Goal: Communication & Community: Ask a question

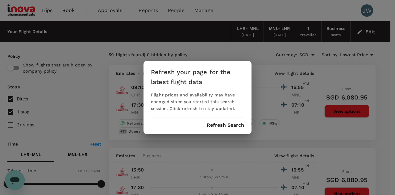
click at [229, 127] on button "Refresh Search" at bounding box center [225, 125] width 37 height 6
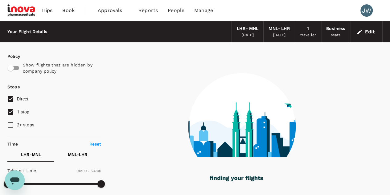
click at [46, 10] on span "Trips" at bounding box center [47, 10] width 12 height 7
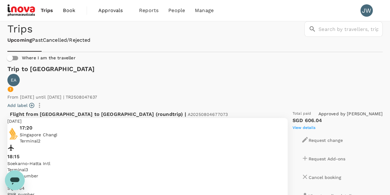
click at [73, 10] on span "Book" at bounding box center [69, 10] width 12 height 7
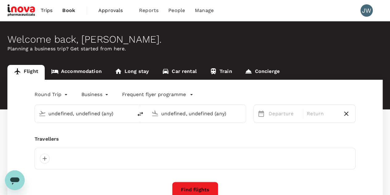
type input "London Heathrow (LHR)"
type input "Ninoy Aquino Intl (MNL)"
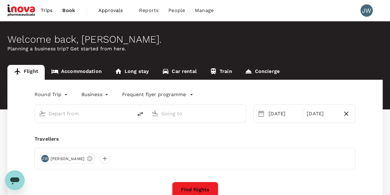
type input "London Heathrow (LHR)"
type input "Ninoy Aquino Intl (MNL)"
type input "London Heathrow (LHR)"
type input "Ninoy Aquino Intl (MNL)"
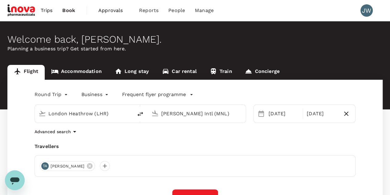
click at [114, 11] on span "Approvals" at bounding box center [113, 10] width 31 height 7
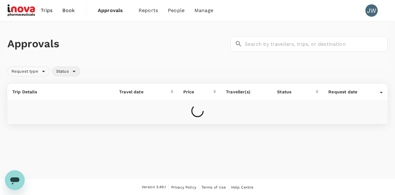
click at [73, 74] on div "Status" at bounding box center [66, 71] width 28 height 10
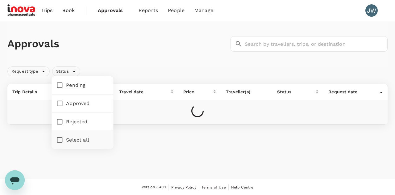
click at [63, 86] on input "Pending" at bounding box center [59, 85] width 13 height 13
checkbox input "true"
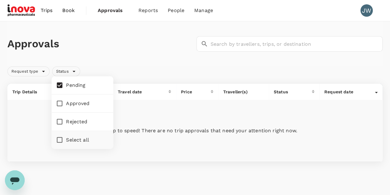
click at [145, 51] on div "Approvals ​ ​" at bounding box center [194, 43] width 378 height 18
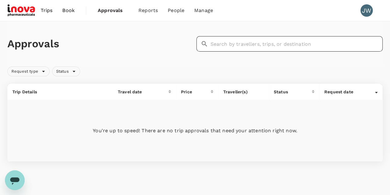
click at [260, 43] on input "text" at bounding box center [297, 43] width 172 height 15
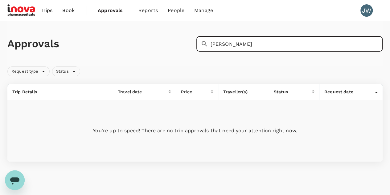
type input "alvin hong"
click at [185, 54] on div "Approvals ​ alvin hong ​" at bounding box center [194, 43] width 375 height 45
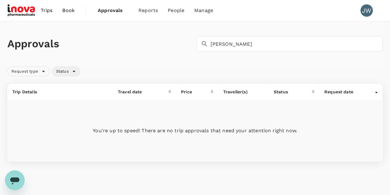
click at [76, 73] on div "Status" at bounding box center [66, 71] width 28 height 10
click at [62, 137] on input "Select all" at bounding box center [59, 139] width 13 height 13
checkbox input "true"
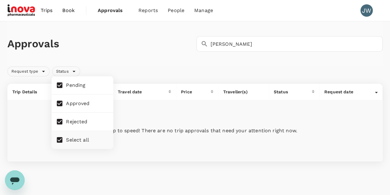
click at [164, 55] on div "Approvals ​ alvin hong ​" at bounding box center [194, 43] width 375 height 45
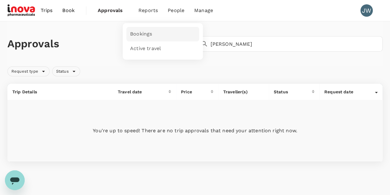
click at [139, 34] on span "Bookings" at bounding box center [141, 34] width 22 height 7
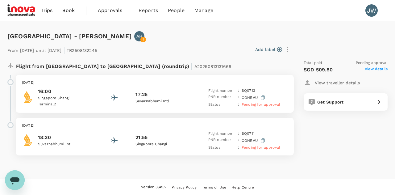
click at [368, 70] on span "View details" at bounding box center [376, 69] width 23 height 7
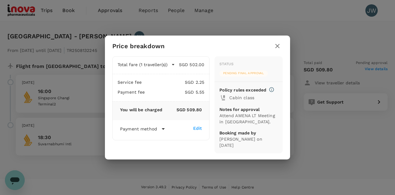
click at [164, 130] on icon at bounding box center [163, 128] width 7 height 7
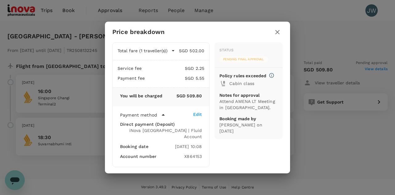
click at [255, 158] on div "Status Pending final approval Policy rules exceeded Cabin class Notes for appro…" at bounding box center [245, 102] width 73 height 130
click at [278, 36] on icon "button" at bounding box center [277, 31] width 7 height 7
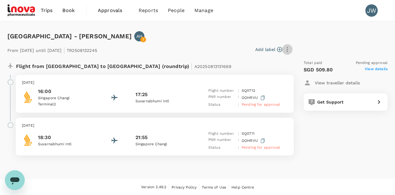
click at [289, 48] on icon "button" at bounding box center [287, 49] width 7 height 7
click at [216, 47] on div at bounding box center [197, 97] width 395 height 195
click at [69, 10] on span "Book" at bounding box center [68, 10] width 12 height 7
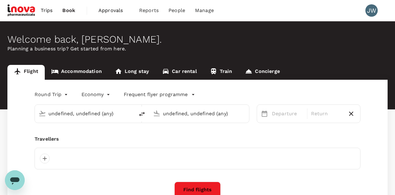
type input "London Heathrow (LHR)"
type input "Ninoy Aquino Intl (MNL)"
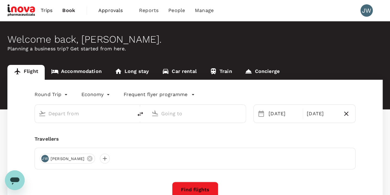
type input "business"
type input "London Heathrow (LHR)"
type input "Ninoy Aquino Intl (MNL)"
type input "London Heathrow (LHR)"
type input "Ninoy Aquino Intl (MNL)"
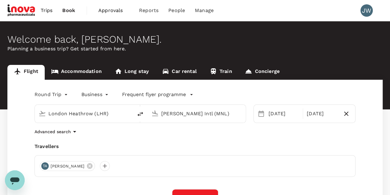
drag, startPoint x: 120, startPoint y: 113, endPoint x: 1, endPoint y: 106, distance: 119.3
click at [1, 106] on div "Flight Accommodation Long stay Car rental Train Concierge Round Trip roundtrip …" at bounding box center [195, 162] width 390 height 195
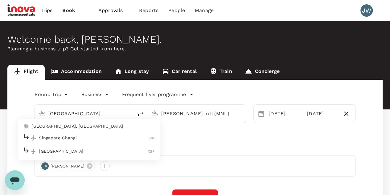
click at [48, 140] on p "Singapore Changi" at bounding box center [94, 138] width 110 height 6
type input "Singapore Changi (SIN)"
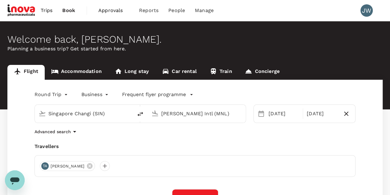
drag, startPoint x: 225, startPoint y: 114, endPoint x: 0, endPoint y: 114, distance: 225.2
click at [0, 114] on div "Flight Accommodation Long stay Car rental Train Concierge Round Trip roundtrip …" at bounding box center [195, 162] width 390 height 195
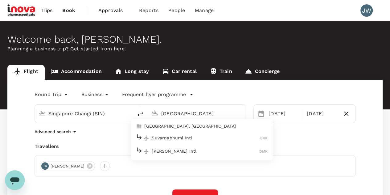
click at [162, 141] on div "Suvarnabhumi Intl BKK" at bounding box center [202, 138] width 132 height 10
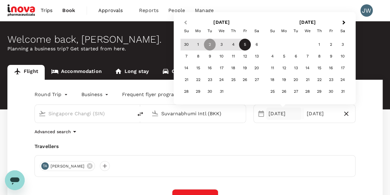
type input "Suvarnabhumi Intl (BKK)"
click at [185, 24] on span "Previous Month" at bounding box center [185, 22] width 0 height 7
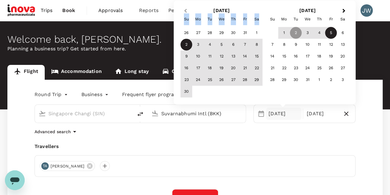
click at [186, 24] on div "Su" at bounding box center [187, 19] width 12 height 12
click at [186, 8] on button "Previous Month" at bounding box center [185, 11] width 10 height 10
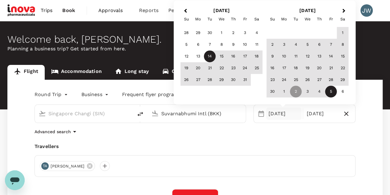
click at [214, 56] on div "14" at bounding box center [210, 57] width 12 height 12
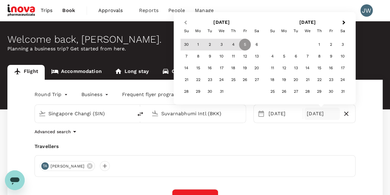
click at [185, 21] on button "Previous Month" at bounding box center [185, 23] width 10 height 10
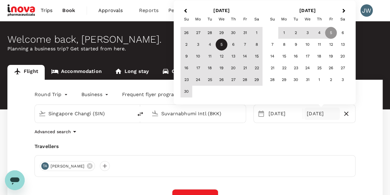
click at [186, 8] on button "Previous Month" at bounding box center [185, 11] width 10 height 10
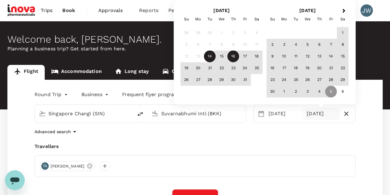
click at [235, 57] on div "16" at bounding box center [234, 57] width 12 height 12
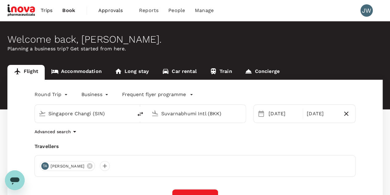
click at [291, 140] on div "Round Trip roundtrip Business business Frequent flyer programme Singapore Chang…" at bounding box center [194, 170] width 375 height 180
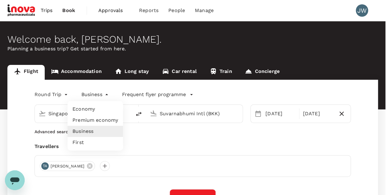
click at [108, 94] on body "Trips Book Approvals 0 Reports People Manage JW Welcome back , Jeannie . Planni…" at bounding box center [195, 149] width 390 height 299
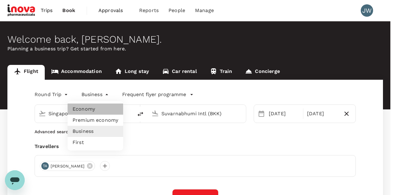
click at [89, 107] on li "Economy" at bounding box center [96, 108] width 56 height 11
type input "economy"
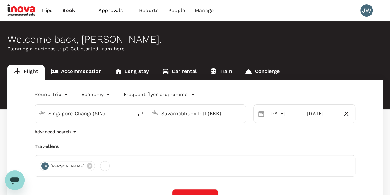
click at [138, 134] on div "Advanced search" at bounding box center [195, 131] width 321 height 7
click at [86, 166] on icon at bounding box center [89, 165] width 7 height 7
click at [45, 166] on div at bounding box center [45, 166] width 10 height 10
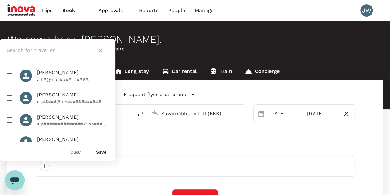
click at [40, 49] on input "text" at bounding box center [51, 50] width 88 height 10
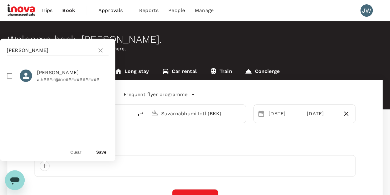
type input "alvin"
click at [10, 77] on input "checkbox" at bounding box center [9, 75] width 13 height 13
checkbox input "true"
click at [104, 152] on button "Save" at bounding box center [101, 151] width 10 height 5
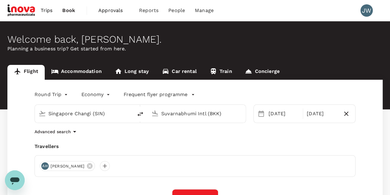
click at [229, 137] on div "Round Trip roundtrip Economy economy Frequent flyer programme Singapore Changi …" at bounding box center [194, 170] width 375 height 180
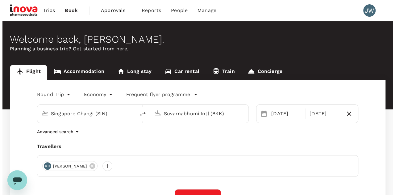
scroll to position [93, 0]
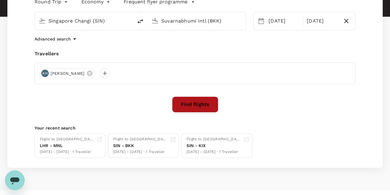
click at [196, 108] on button "Find flights" at bounding box center [195, 104] width 46 height 16
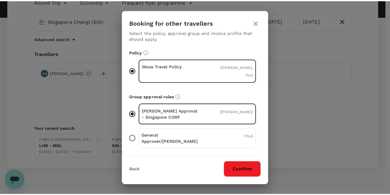
scroll to position [42, 0]
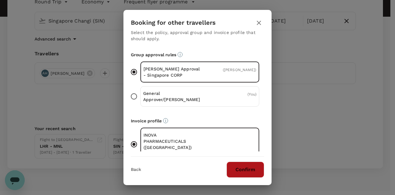
click at [249, 171] on button "Confirm" at bounding box center [245, 169] width 38 height 16
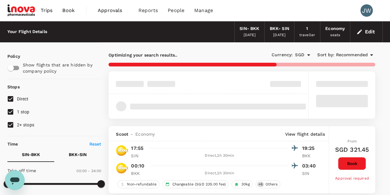
click at [9, 124] on input "2+ stops" at bounding box center [10, 124] width 13 height 13
checkbox input "false"
click at [10, 114] on input "1 stop" at bounding box center [10, 111] width 13 height 13
checkbox input "false"
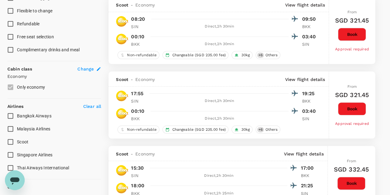
scroll to position [370, 0]
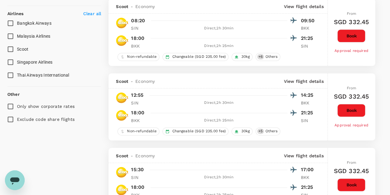
click at [10, 64] on input "Singapore Airlines" at bounding box center [10, 62] width 13 height 13
checkbox input "true"
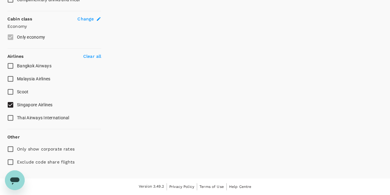
scroll to position [326, 0]
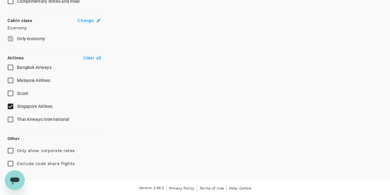
click at [11, 162] on input "Exclude code share flights" at bounding box center [10, 163] width 13 height 13
checkbox input "true"
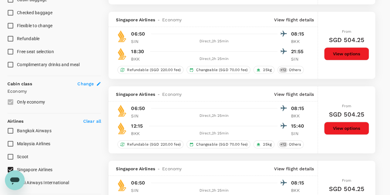
scroll to position [0, 0]
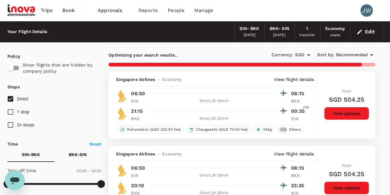
checkbox input "false"
checkbox input "true"
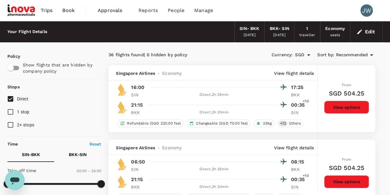
click at [362, 50] on div "Currency : SGD Sort by : Recommended" at bounding box center [308, 55] width 133 height 10
click at [359, 54] on span "Recommended" at bounding box center [352, 55] width 32 height 7
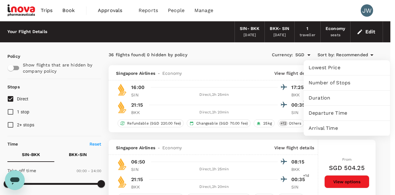
click at [328, 70] on span "Lowest Price" at bounding box center [347, 67] width 77 height 7
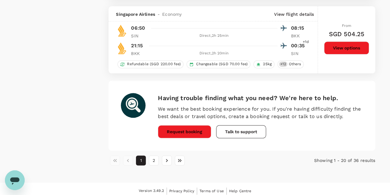
scroll to position [1474, 0]
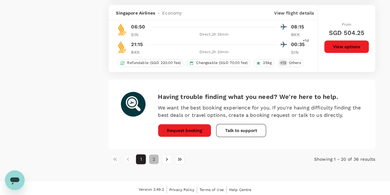
click at [155, 156] on button "2" at bounding box center [154, 159] width 10 height 10
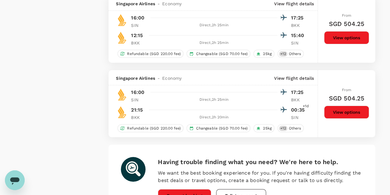
scroll to position [1176, 0]
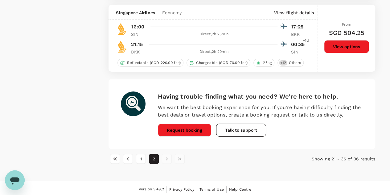
click at [169, 157] on li "pagination navigation" at bounding box center [166, 159] width 13 height 10
click at [167, 157] on li "pagination navigation" at bounding box center [166, 159] width 13 height 10
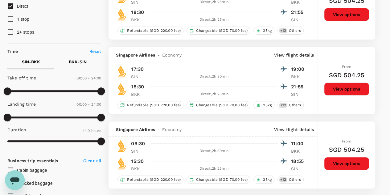
scroll to position [0, 0]
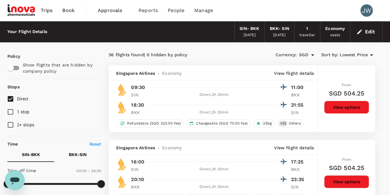
scroll to position [93, 0]
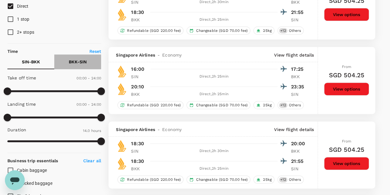
click at [76, 63] on p "BKK - SIN" at bounding box center [78, 62] width 18 height 6
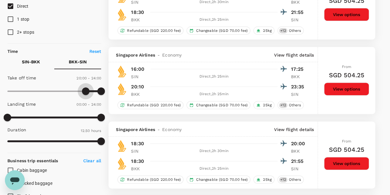
type input "1140"
drag, startPoint x: 7, startPoint y: 91, endPoint x: 82, endPoint y: 89, distance: 74.7
click at [82, 89] on span at bounding box center [81, 90] width 7 height 7
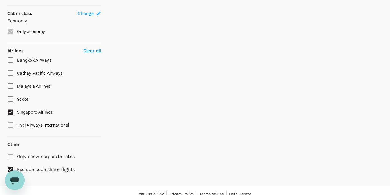
scroll to position [339, 0]
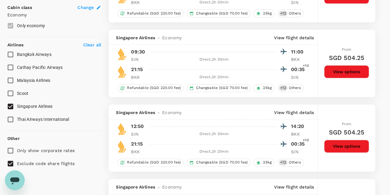
click at [13, 161] on input "Exclude code share flights" at bounding box center [10, 163] width 13 height 13
checkbox input "false"
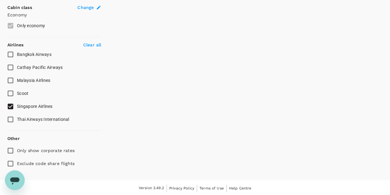
checkbox input "false"
checkbox input "true"
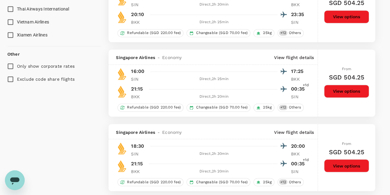
scroll to position [463, 0]
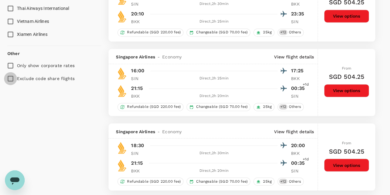
click at [13, 79] on input "Exclude code share flights" at bounding box center [10, 78] width 13 height 13
checkbox input "true"
click at [384, 68] on div "Policy Show flights that are hidden by company policy Stops Direct 1 stop 2+ st…" at bounding box center [195, 82] width 390 height 1007
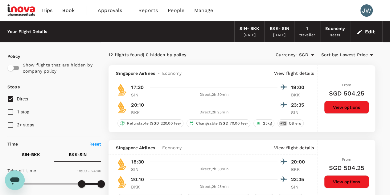
scroll to position [0, 0]
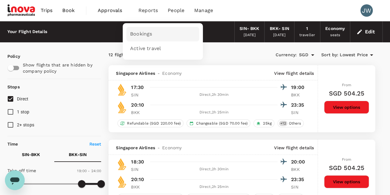
click at [142, 32] on span "Bookings" at bounding box center [141, 34] width 22 height 7
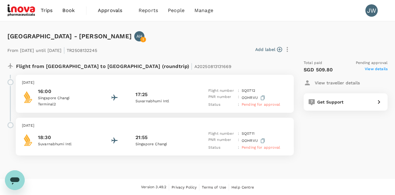
click at [50, 137] on p "18:30" at bounding box center [66, 137] width 56 height 7
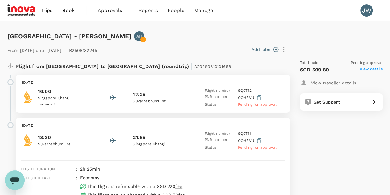
scroll to position [93, 0]
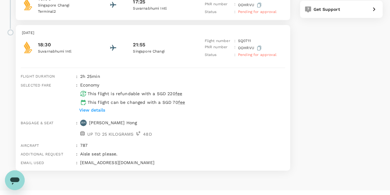
click at [47, 44] on p "18:30" at bounding box center [66, 44] width 56 height 7
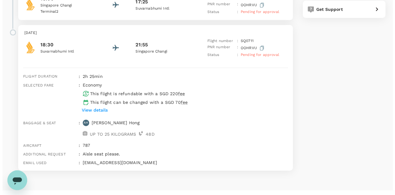
scroll to position [0, 0]
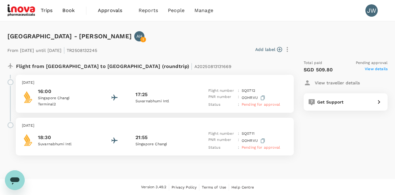
click at [370, 69] on span "View details" at bounding box center [376, 69] width 23 height 7
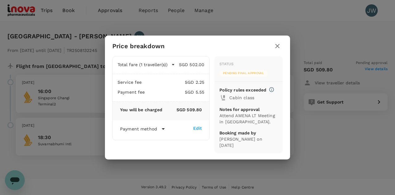
click at [276, 48] on icon "button" at bounding box center [277, 45] width 7 height 7
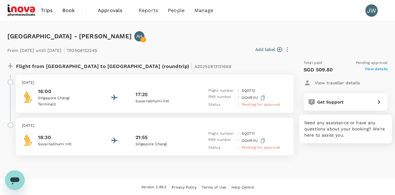
click at [375, 100] on icon at bounding box center [378, 101] width 7 height 7
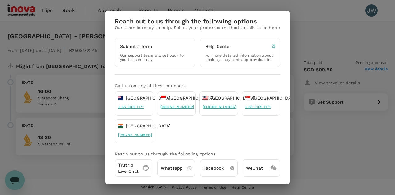
click at [125, 171] on p "Trutrip Live Chat" at bounding box center [128, 168] width 20 height 12
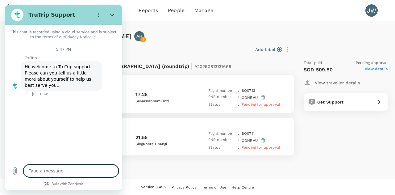
type textarea "x"
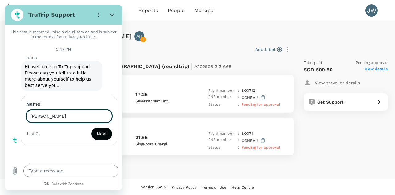
type input "Jeannie Wee"
click at [102, 130] on span "Next" at bounding box center [102, 133] width 10 height 7
type textarea "x"
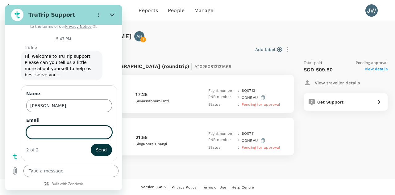
click at [59, 131] on input "Email" at bounding box center [69, 132] width 86 height 13
type input "j.wee@inovapharma.com"
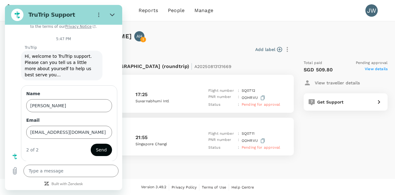
click at [101, 152] on span "Send" at bounding box center [101, 149] width 11 height 7
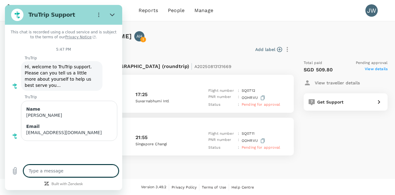
scroll to position [0, 0]
type textarea "x"
click at [73, 173] on textarea at bounding box center [70, 170] width 95 height 12
type textarea "H"
type textarea "x"
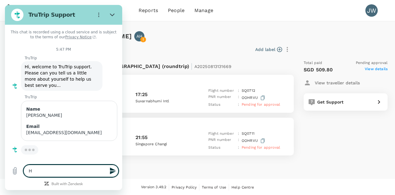
type textarea "Hi"
type textarea "x"
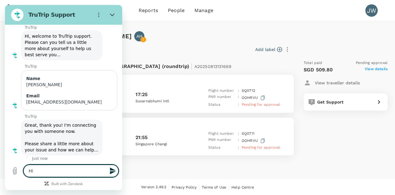
type textarea "Hi."
type textarea "x"
type textarea "Hi."
type textarea "x"
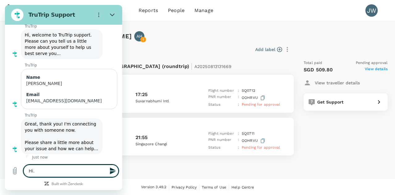
type textarea "Hi."
type textarea "x"
type textarea "Hi. H"
type textarea "x"
type textarea "Hi. Ho"
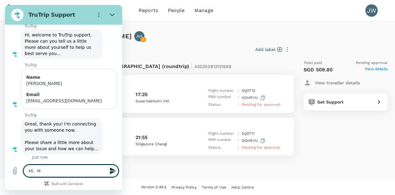
type textarea "x"
type textarea "Hi. How"
type textarea "x"
type textarea "Hi. How"
type textarea "x"
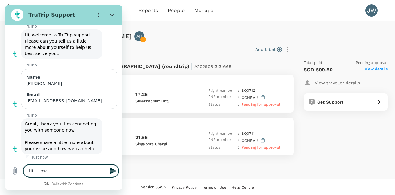
type textarea "Hi. How d"
type textarea "x"
type textarea "Hi. How do"
type textarea "x"
type textarea "Hi. How do"
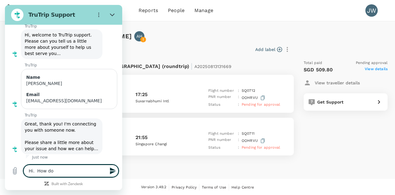
type textarea "x"
type textarea "Hi. How do a"
type textarea "x"
type textarea "Hi. How do am"
type textarea "x"
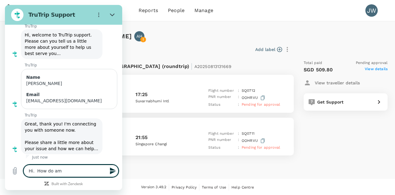
type textarea "Hi. How do ame"
type textarea "x"
type textarea "Hi. How do amen"
type textarea "x"
type textarea "Hi. How do ame"
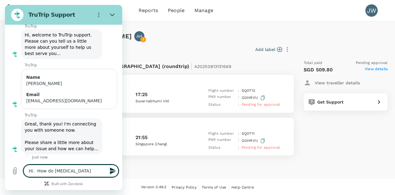
type textarea "x"
type textarea "Hi. How do am"
type textarea "x"
type textarea "Hi. How do a"
type textarea "x"
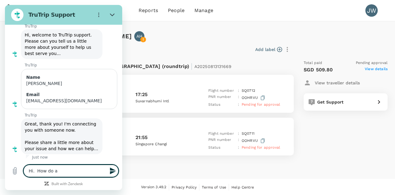
type textarea "Hi. How do"
type textarea "x"
type textarea "Hi. How do c"
type textarea "x"
type textarea "Hi. How do ch"
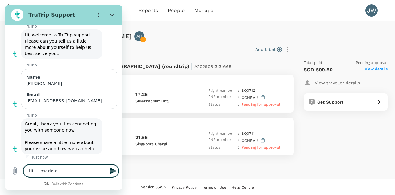
type textarea "x"
type textarea "Hi. How do cha"
type textarea "x"
type textarea "Hi. How do chan"
type textarea "x"
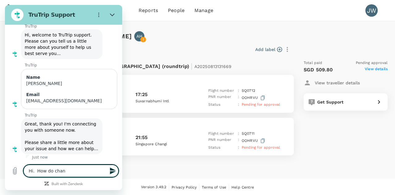
type textarea "Hi. How do chang"
type textarea "x"
type textarea "Hi. How do change"
type textarea "x"
type textarea "Hi. How do change"
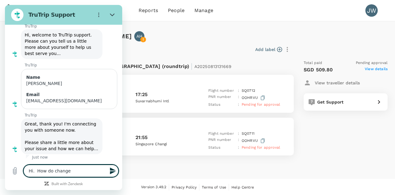
type textarea "x"
type textarea "Hi. How do change a"
type textarea "x"
type textarea "Hi. How do change an"
type textarea "x"
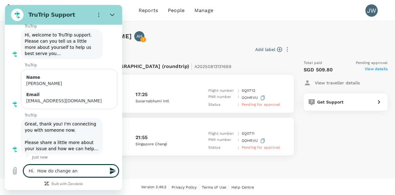
type textarea "Hi. How do change an"
type textarea "x"
type textarea "Hi. How do change an e"
type textarea "x"
type textarea "Hi. How do change an ex"
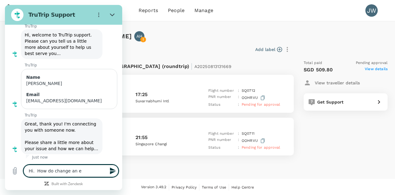
type textarea "x"
type textarea "Hi. How do change an exi"
type textarea "x"
type textarea "Hi. How do change an exis"
type textarea "x"
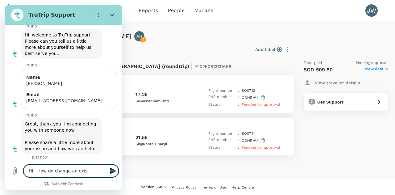
type textarea "Hi. How do change an exist"
type textarea "x"
type textarea "Hi. How do change an existi"
type textarea "x"
type textarea "Hi. How do change an existin"
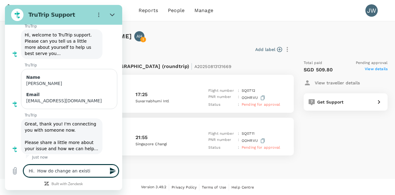
type textarea "x"
type textarea "Hi. How do change an existing"
type textarea "x"
type textarea "Hi. How do change an existing"
type textarea "x"
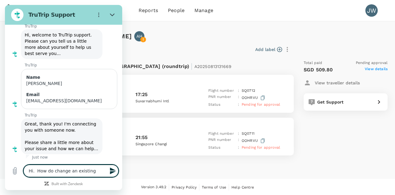
type textarea "Hi. How do change an existing b"
type textarea "x"
type textarea "Hi. How do change an existing bo"
type textarea "x"
type textarea "Hi. How do change an existing boo"
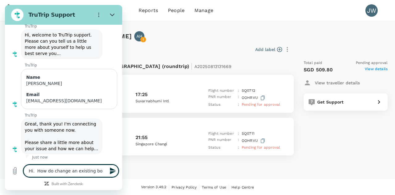
type textarea "x"
type textarea "Hi. How do change an existing book"
type textarea "x"
type textarea "Hi. How do change an existing booki"
type textarea "x"
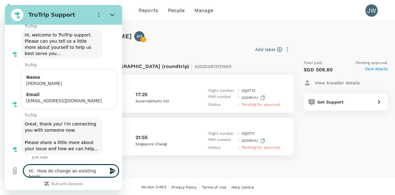
type textarea "Hi. How do change an existing bookin"
type textarea "x"
type textarea "Hi. How do change an existing booking"
type textarea "x"
type textarea "Hi. How do change an existing booking"
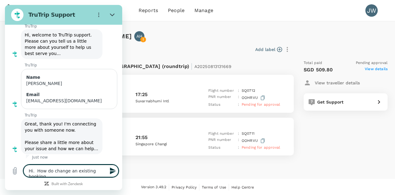
type textarea "x"
type textarea "Hi. How do change an existing booking b"
type textarea "x"
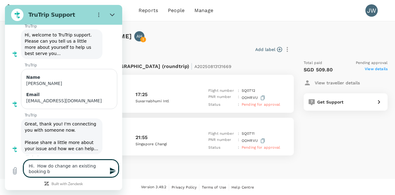
type textarea "Hi. How do change an existing booking bu"
type textarea "x"
type textarea "Hi. How do change an existing booking but"
type textarea "x"
type textarea "Hi. How do change an existing booking but"
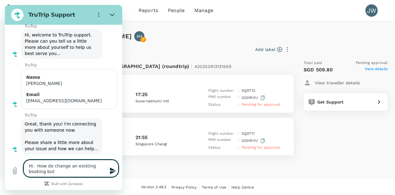
type textarea "x"
type textarea "Hi. How do change an existing booking but p"
type textarea "x"
type textarea "Hi. How do change an existing booking but pe"
type textarea "x"
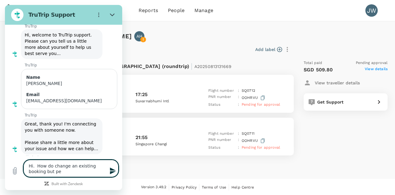
type textarea "Hi. How do change an existing booking but pen"
type textarea "x"
type textarea "Hi. How do change an existing booking but pend"
type textarea "x"
type textarea "Hi. How do change an existing booking but pendi"
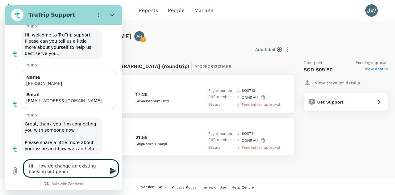
type textarea "x"
type textarea "Hi. How do change an existing booking but pendin"
type textarea "x"
type textarea "Hi. How do change an existing booking but pending"
type textarea "x"
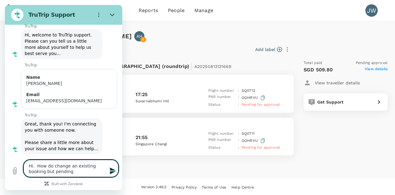
type textarea "Hi. How do change an existing booking but pending"
type textarea "x"
type textarea "Hi. How do change an existing booking but pending f"
type textarea "x"
type textarea "Hi. How do change an existing booking but pending fo"
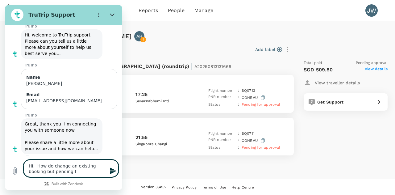
type textarea "x"
type textarea "Hi. How do change an existing booking but pending for"
type textarea "x"
type textarea "Hi. How do change an existing booking but pending for"
type textarea "x"
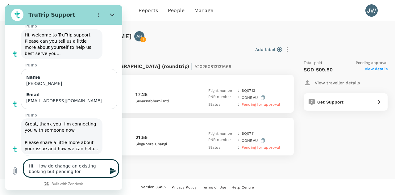
type textarea "Hi. How do change an existing booking but pending for a"
type textarea "x"
type textarea "Hi. How do change an existing booking but pending for ap"
type textarea "x"
type textarea "Hi. How do change an existing booking but pending for appr"
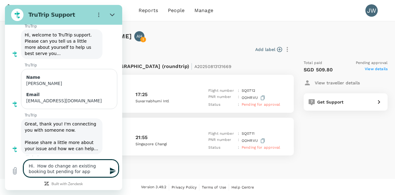
type textarea "x"
type textarea "Hi. How do change an existing booking but pending for appro"
type textarea "x"
type textarea "Hi. How do change an existing booking but pending for approv"
type textarea "x"
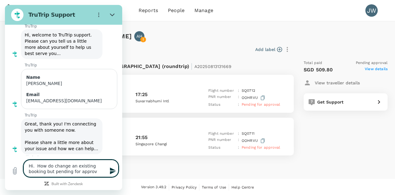
type textarea "Hi. How do change an existing booking but pending for approva"
type textarea "x"
type textarea "Hi. How do change an existing booking but pending for approval"
type textarea "x"
type textarea "Hi. How do change an existing booking but pending for approval"
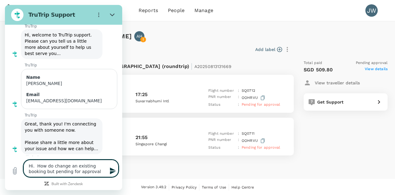
type textarea "x"
type textarea "Hi. How do change an existing booking but pending for approval"
type textarea "x"
type textarea "Hi. How do change an existing booking but pending for approval?"
type textarea "x"
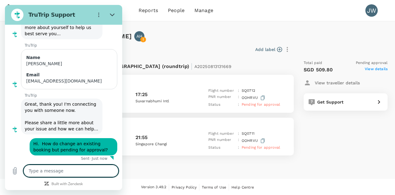
scroll to position [53, 0]
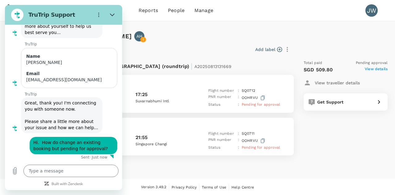
click at [166, 170] on div "Bangkok - Alvin Hong AH From 14 Oct 2025 until 18 Oct 2025 | TR2508132245 Add l…" at bounding box center [197, 99] width 395 height 157
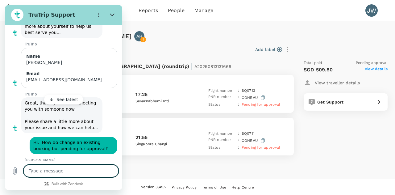
scroll to position [79, 0]
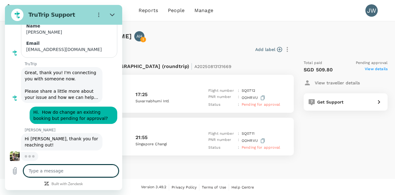
click at [65, 174] on textarea at bounding box center [70, 170] width 95 height 12
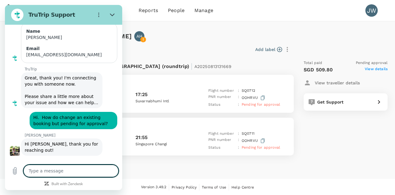
click at [63, 173] on textarea at bounding box center [70, 170] width 95 height 12
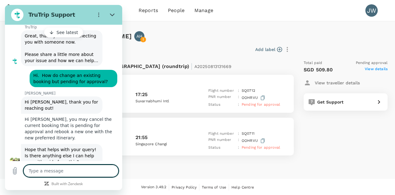
scroll to position [134, 0]
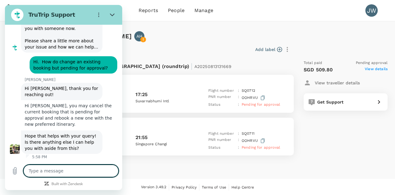
type textarea "x"
click at [55, 171] on textarea at bounding box center [70, 170] width 95 height 12
type textarea "h"
type textarea "x"
type textarea "ho"
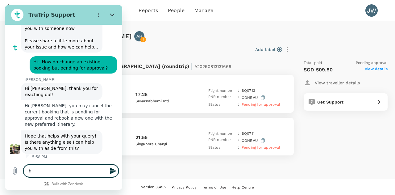
type textarea "x"
type textarea "how"
type textarea "x"
type textarea "how"
type textarea "x"
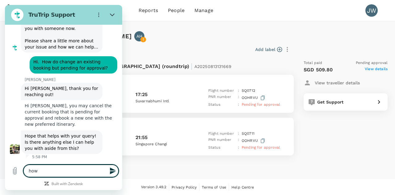
type textarea "how d"
type textarea "x"
type textarea "how do"
type textarea "x"
type textarea "how do"
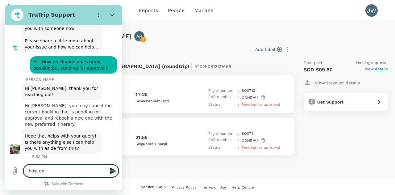
type textarea "x"
type textarea "how do I"
type textarea "x"
type textarea "how do I"
type textarea "x"
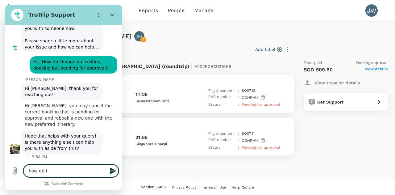
type textarea "how do I c"
type textarea "x"
type textarea "how do I ca"
type textarea "x"
type textarea "how do I can"
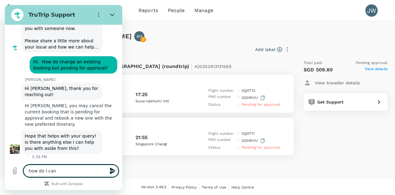
type textarea "x"
type textarea "how do I canc"
type textarea "x"
type textarea "how do I cance"
type textarea "x"
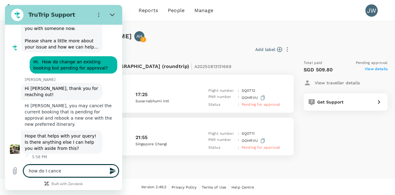
type textarea "how do I cancel"
type textarea "x"
type textarea "how do I cancel"
type textarea "x"
type textarea "how do I cancel t"
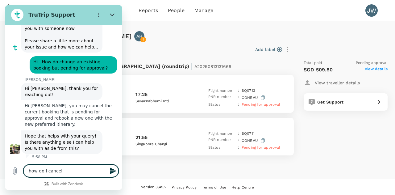
type textarea "x"
type textarea "how do I cancel th"
type textarea "x"
type textarea "how do I cancel the"
type textarea "x"
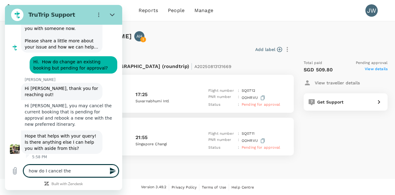
type textarea "how do I cancel th"
type textarea "x"
type textarea "how do I cancel the"
type textarea "x"
type textarea "how do I cancel the"
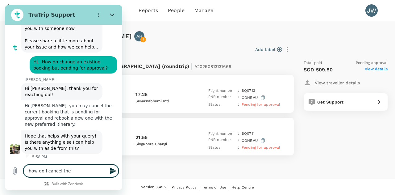
type textarea "x"
type textarea "how do I cancel the p"
type textarea "x"
type textarea "how do I cancel the pe"
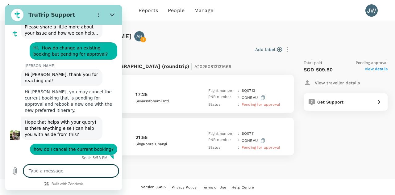
scroll to position [148, 0]
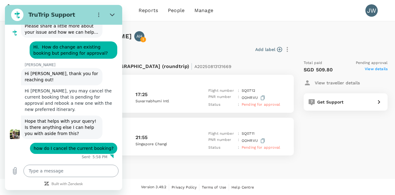
click at [39, 172] on textarea at bounding box center [70, 170] width 95 height 12
click at [112, 11] on button "Close" at bounding box center [112, 15] width 12 height 12
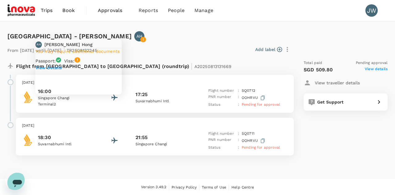
click at [140, 39] on icon at bounding box center [143, 40] width 6 height 6
click at [55, 71] on p "View details" at bounding box center [78, 67] width 86 height 6
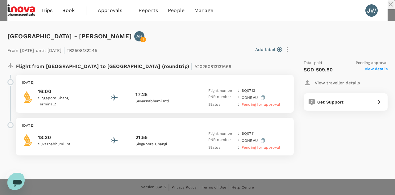
click at [388, 6] on icon "close" at bounding box center [390, 4] width 4 height 4
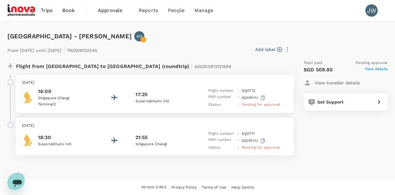
scroll to position [0, 0]
click at [332, 161] on div "Flight from Singapore to Thailand (roundtrip) | A20250813131669 Tuesday, 14 Oct…" at bounding box center [197, 110] width 380 height 110
click at [139, 33] on span "Bookings" at bounding box center [141, 34] width 22 height 7
